Goal: Find contact information: Find contact information

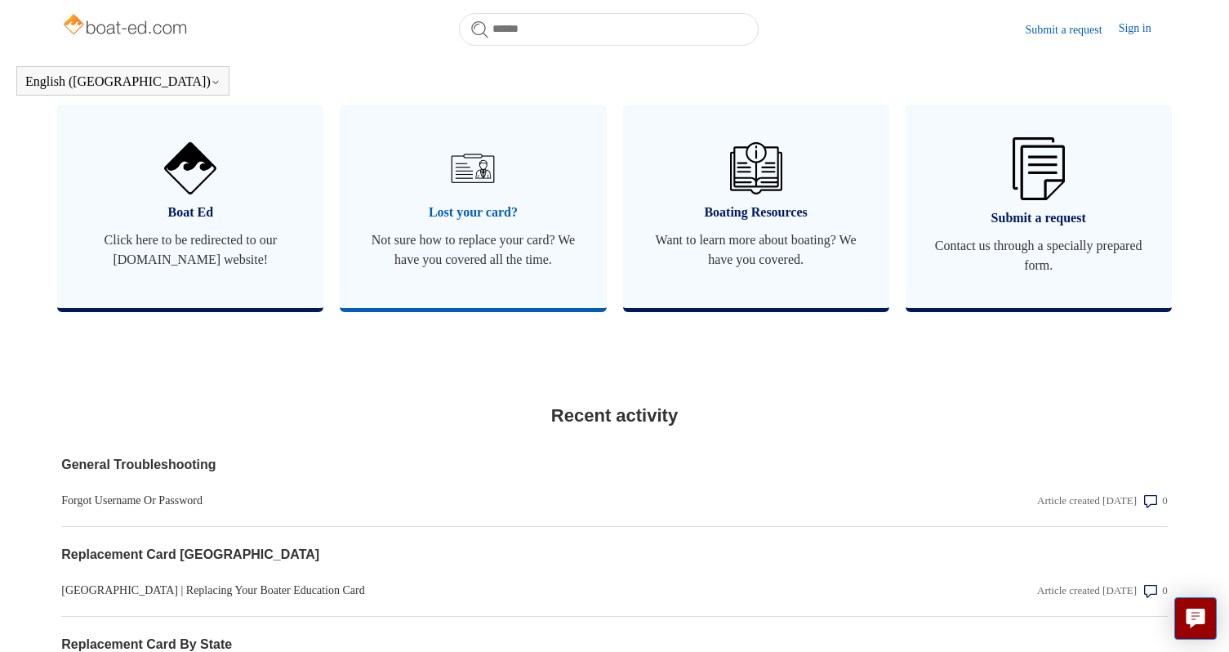
scroll to position [1002, 0]
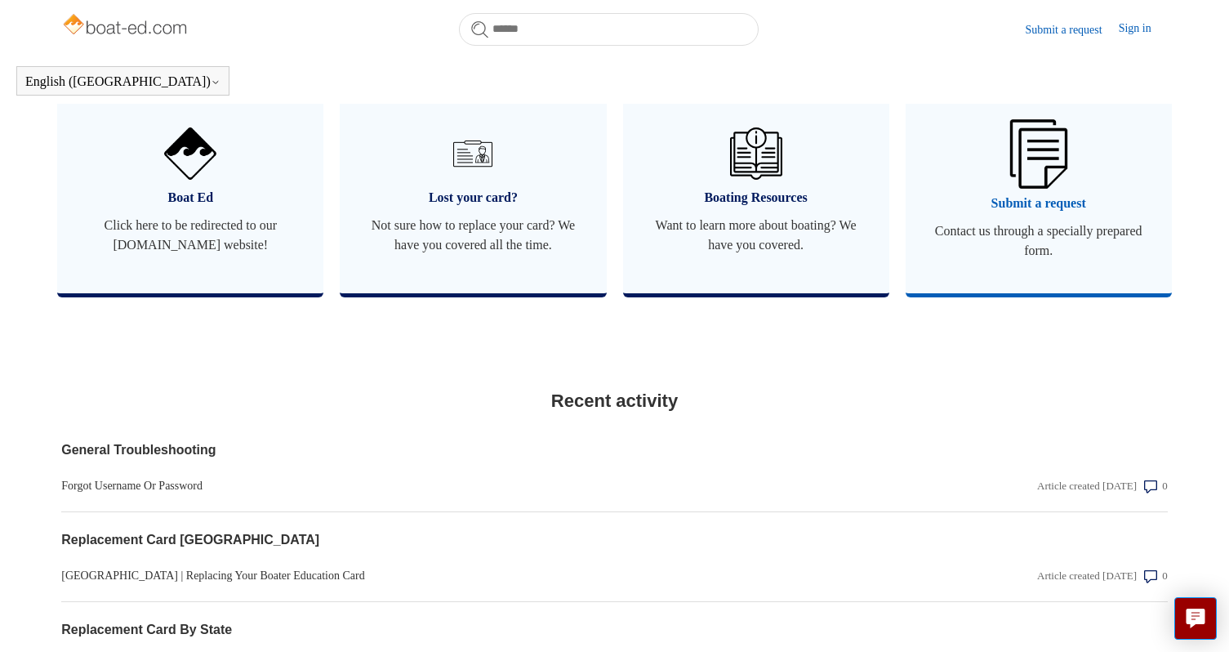
click at [1059, 167] on img at bounding box center [1037, 153] width 57 height 69
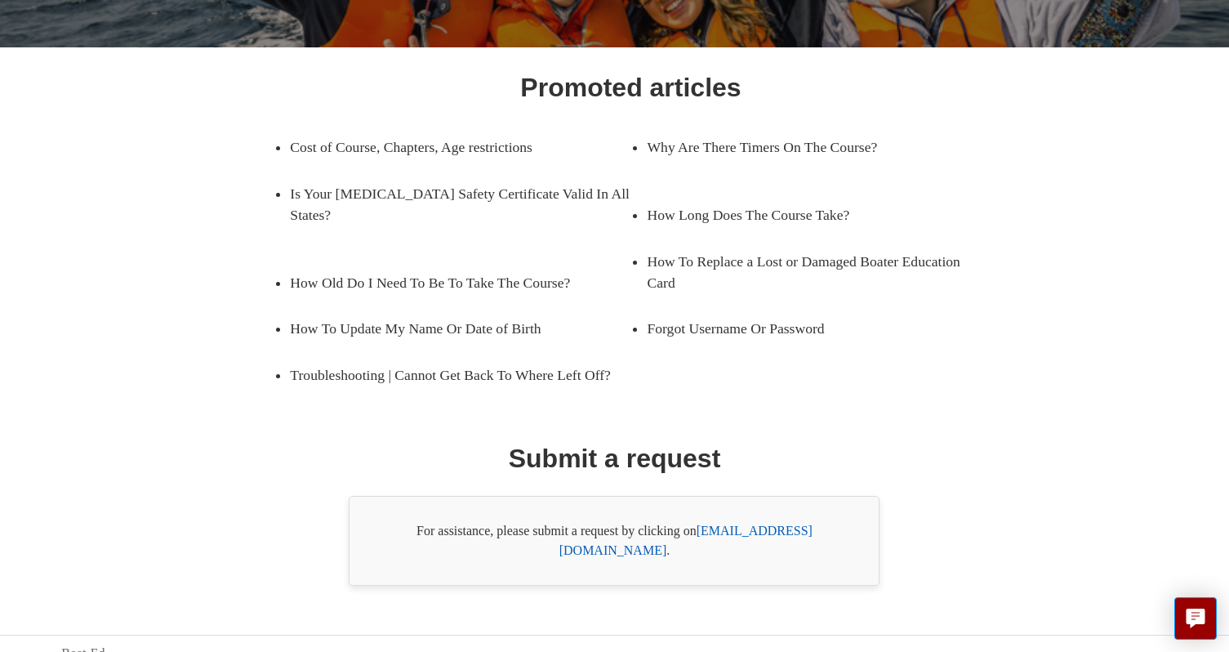
scroll to position [207, 0]
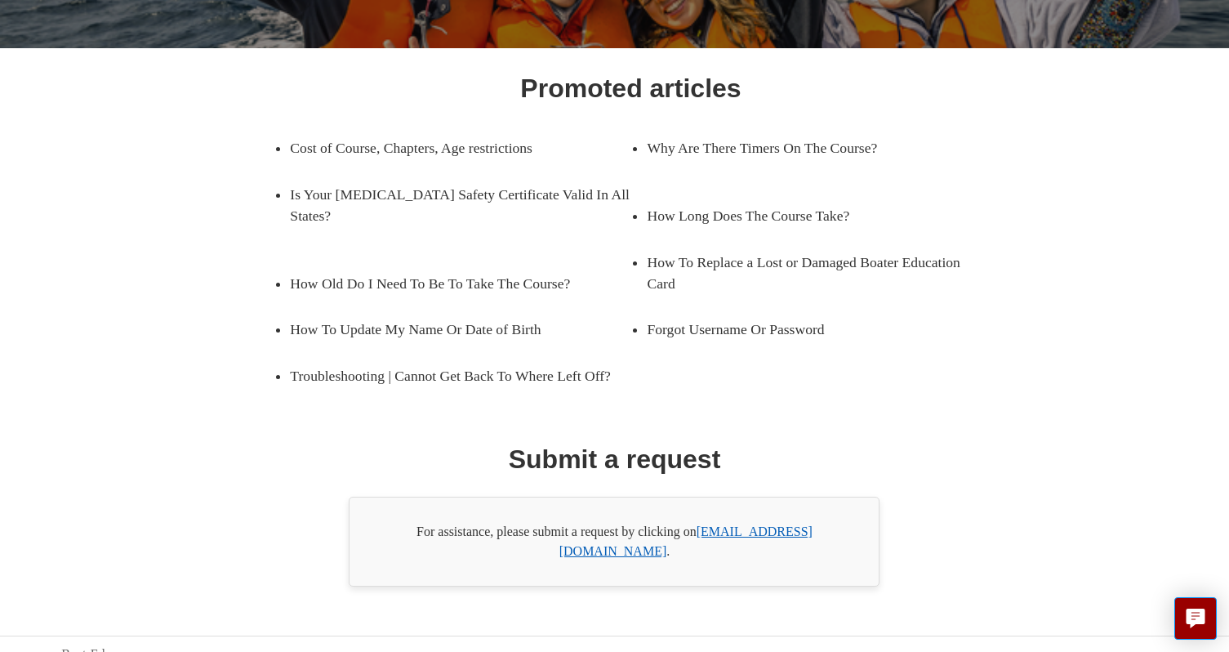
click at [752, 532] on link "[EMAIL_ADDRESS][DOMAIN_NAME]" at bounding box center [685, 540] width 253 height 33
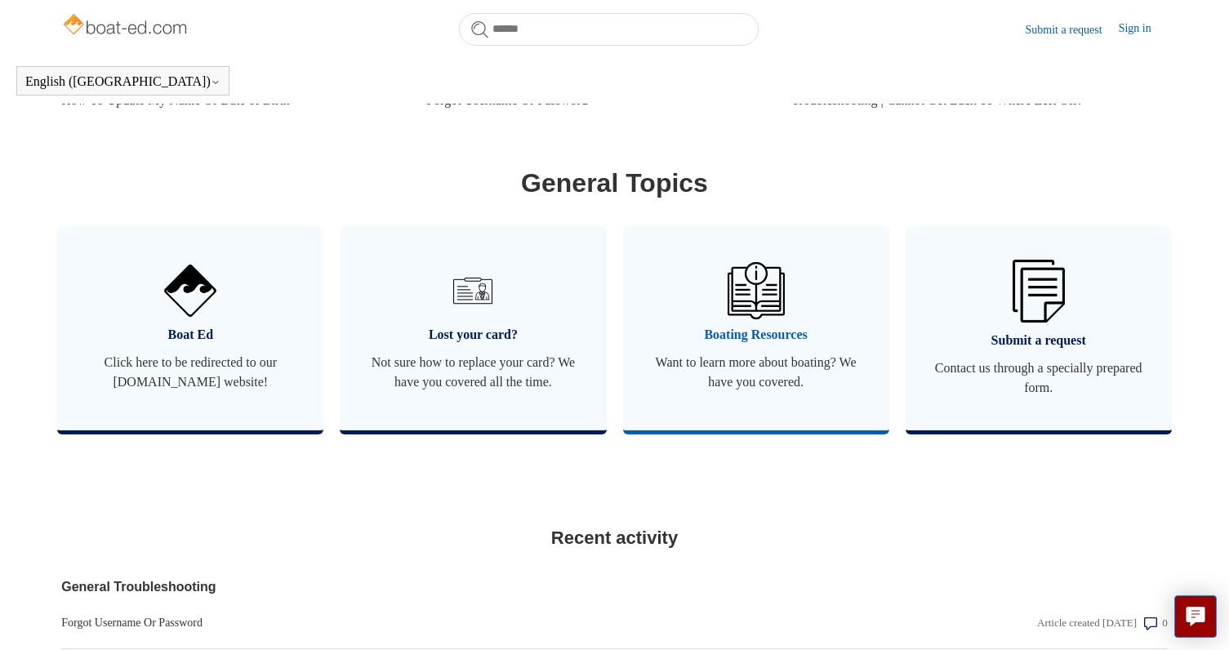
scroll to position [868, 0]
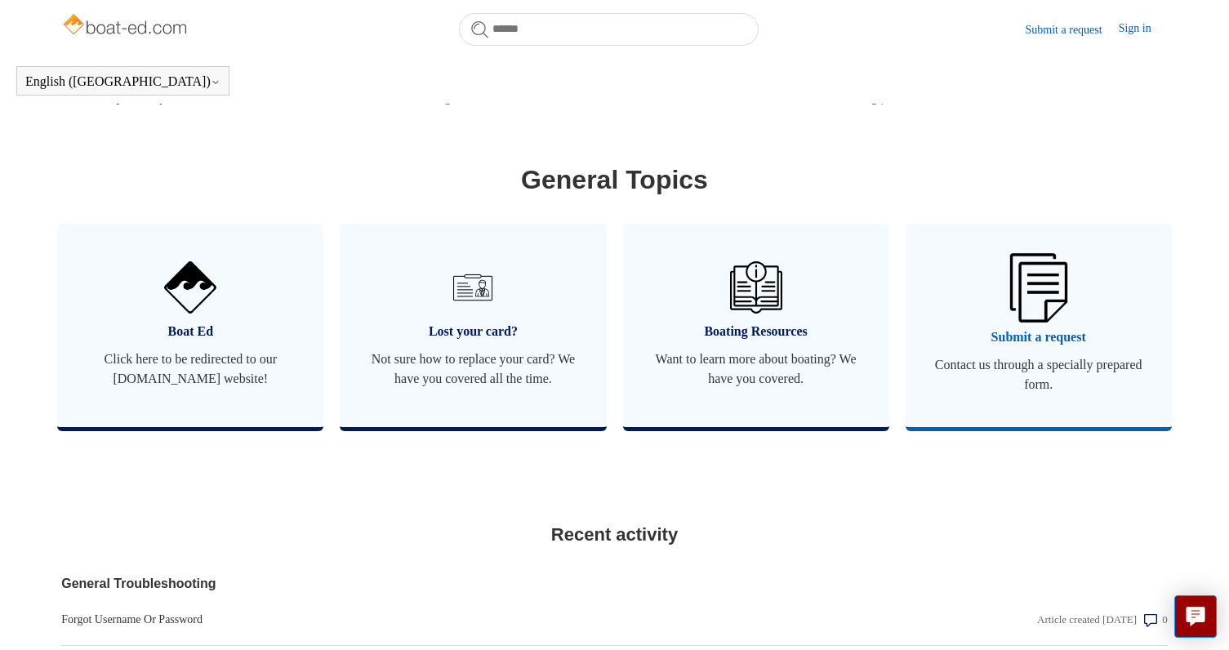
click at [1037, 290] on img at bounding box center [1037, 287] width 57 height 69
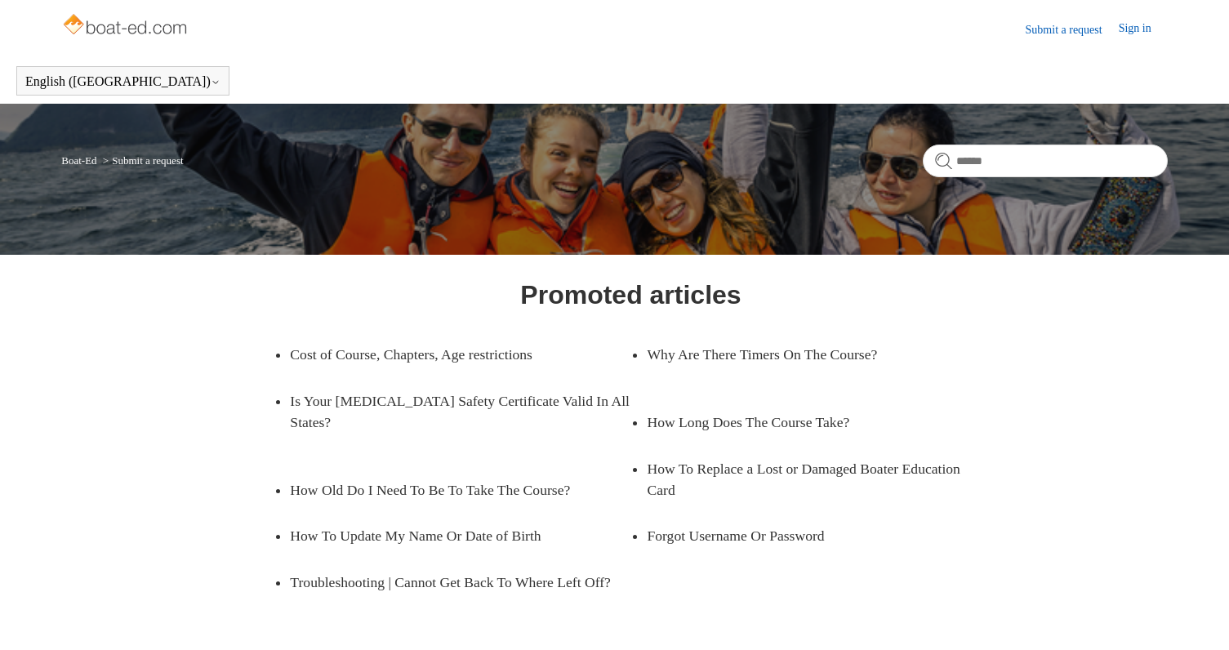
click at [1039, 331] on div "Promoted articles Cost of Course, Chapters, Age restrictions Why Are There Time…" at bounding box center [614, 534] width 995 height 518
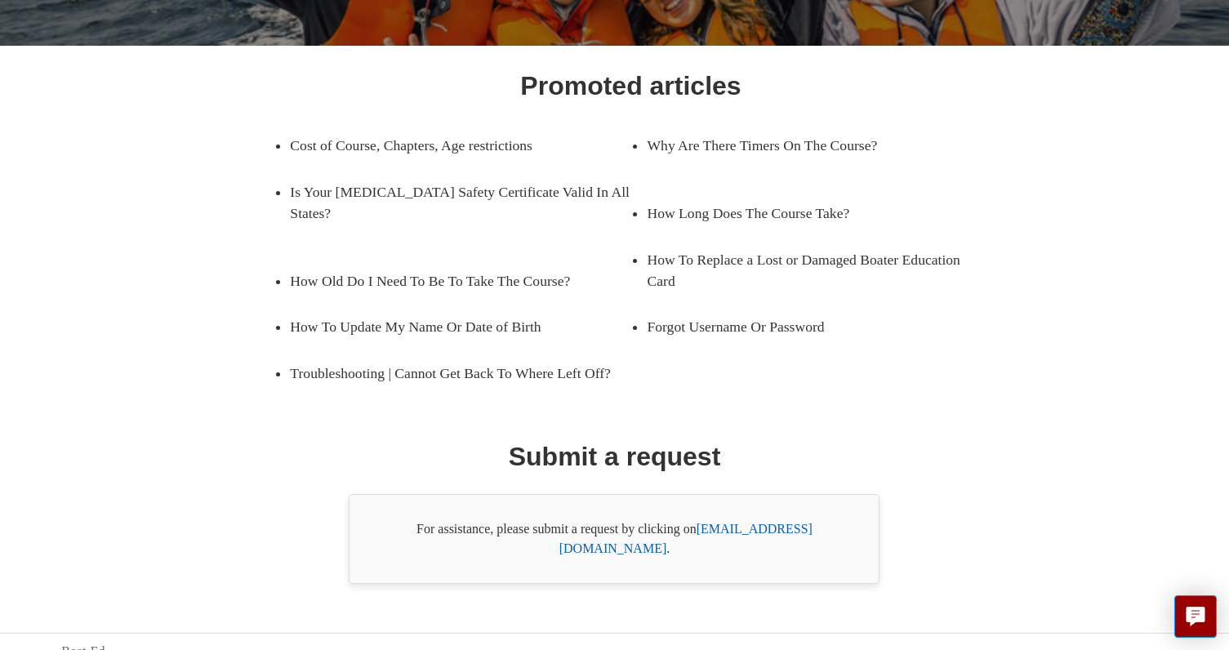
scroll to position [208, 0]
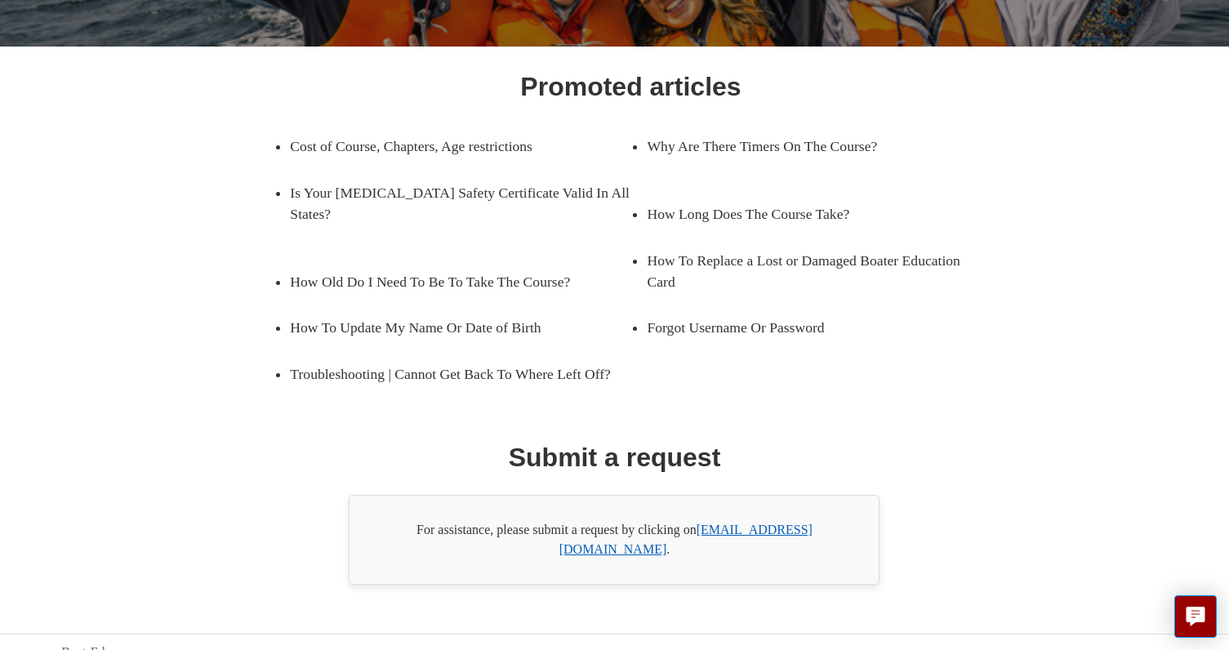
click at [756, 533] on link "support@boat-ed.com" at bounding box center [685, 539] width 253 height 33
